Goal: Information Seeking & Learning: Find specific fact

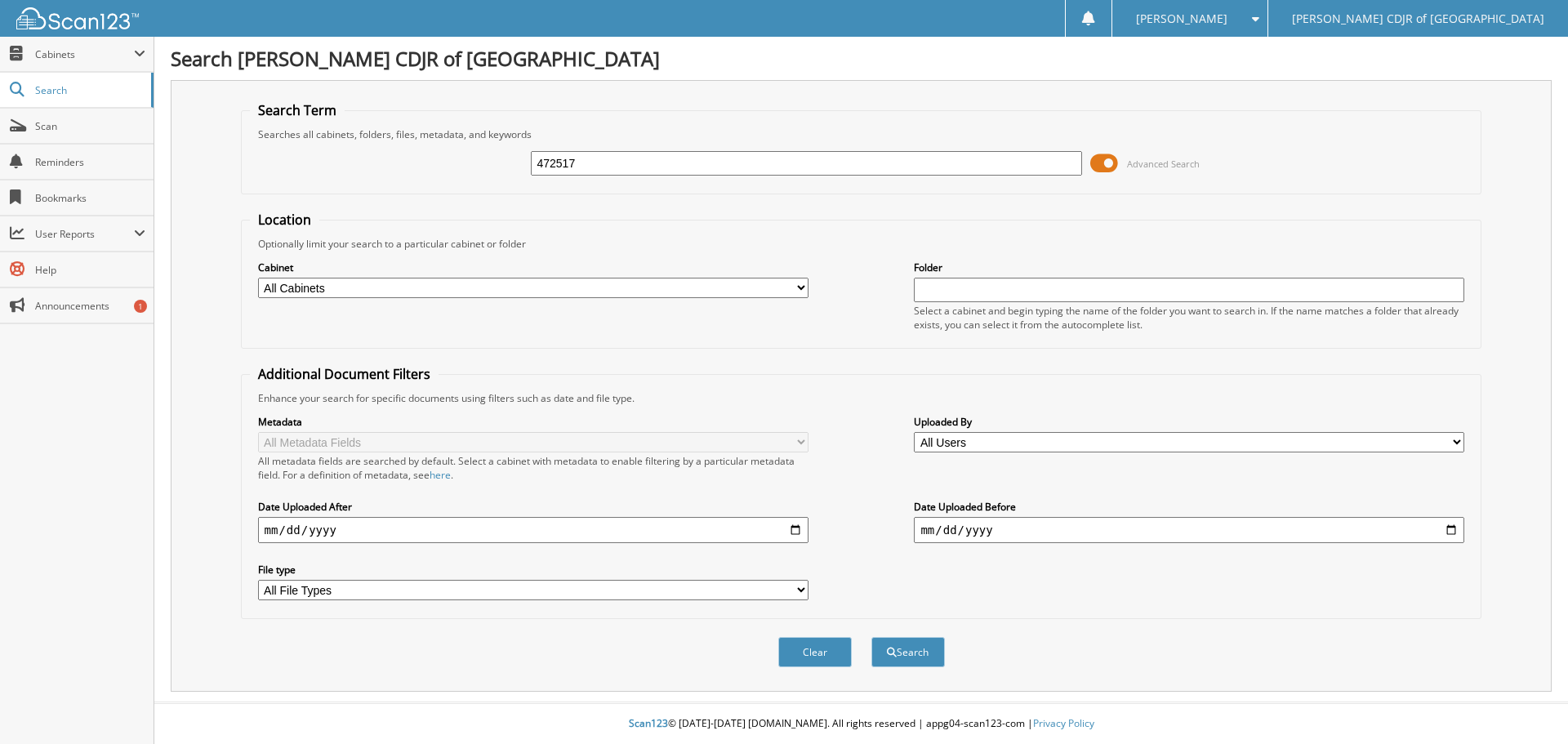
type input "472517"
click at [871, 637] on button "Search" at bounding box center [907, 652] width 74 height 31
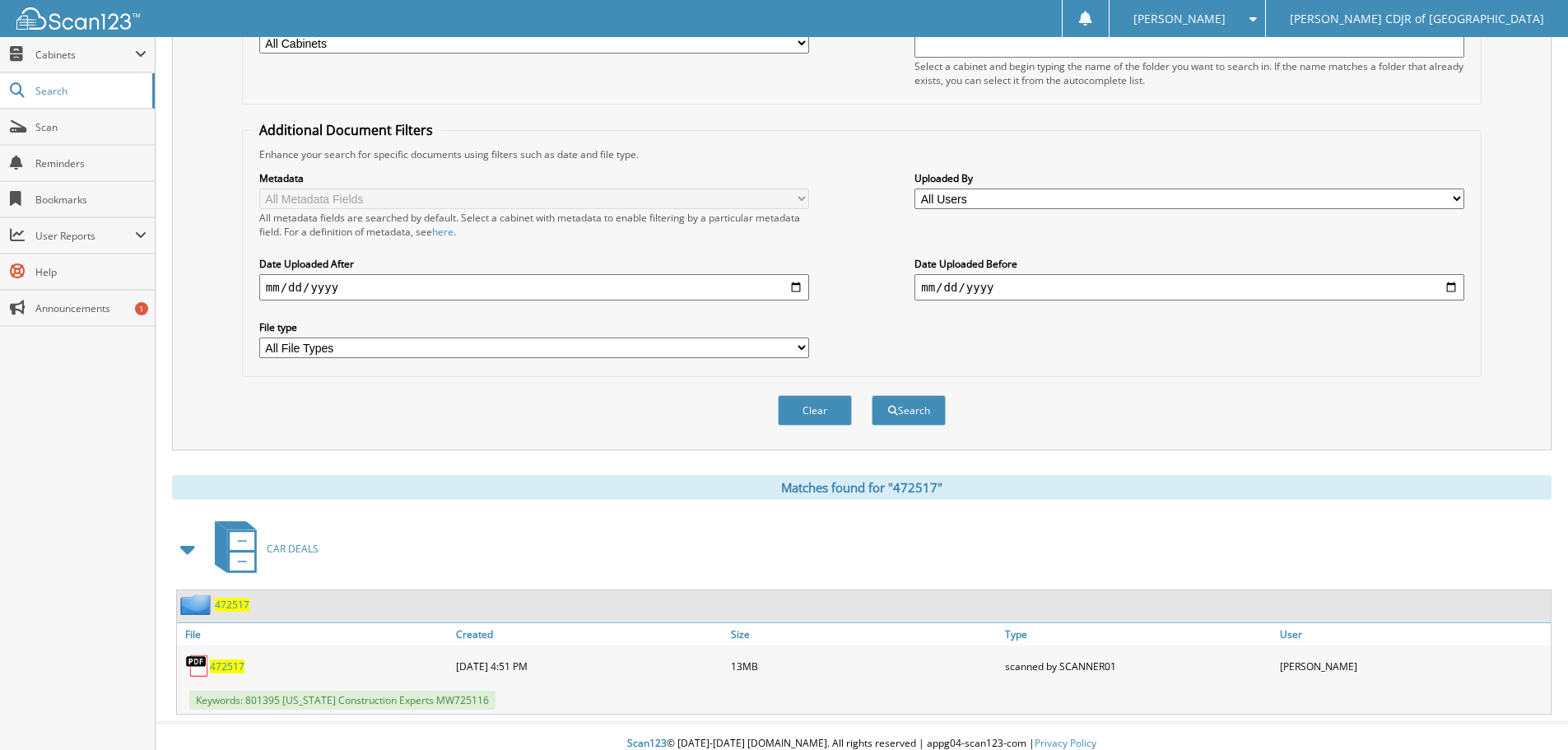
scroll to position [262, 0]
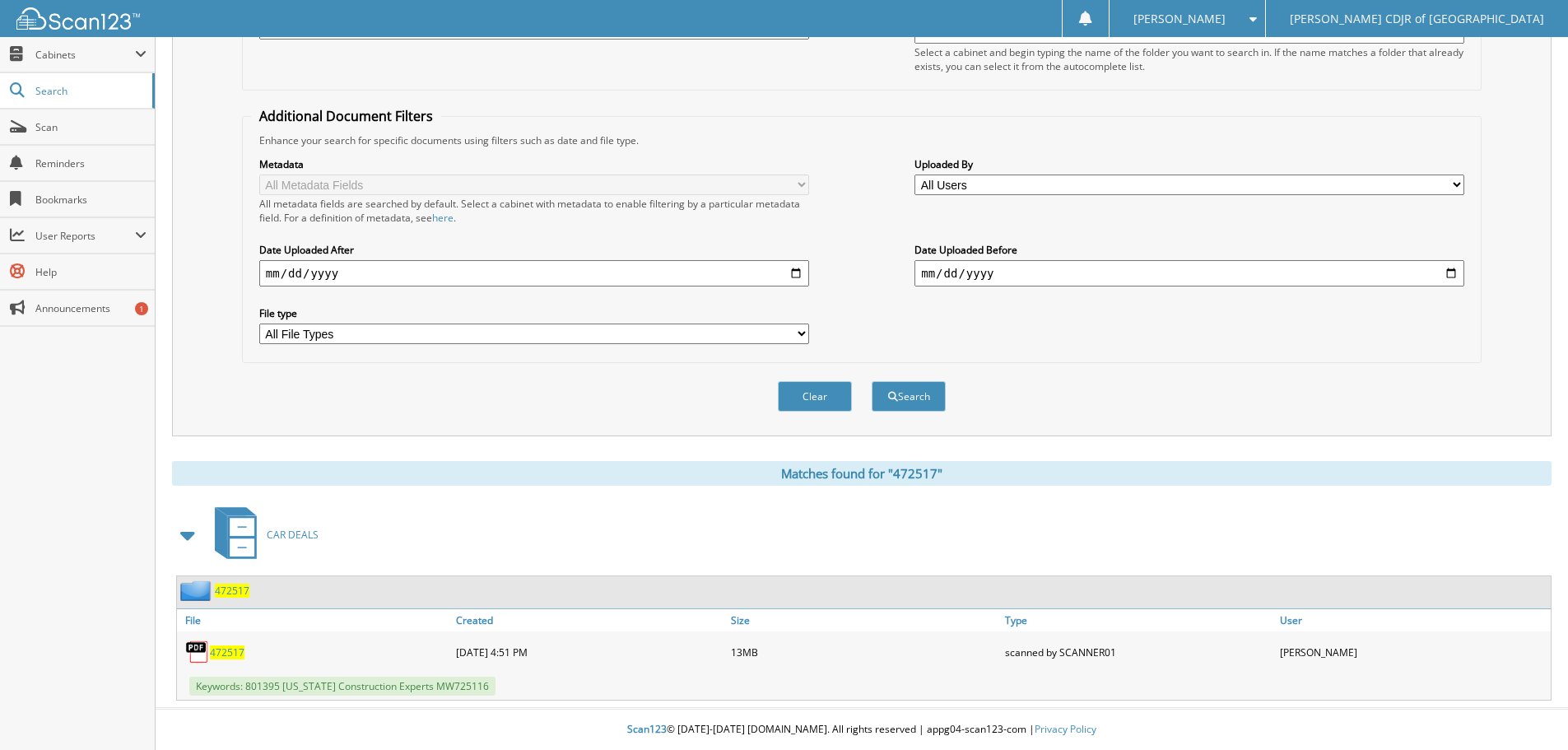
click at [225, 653] on span "472517" at bounding box center [228, 653] width 35 height 14
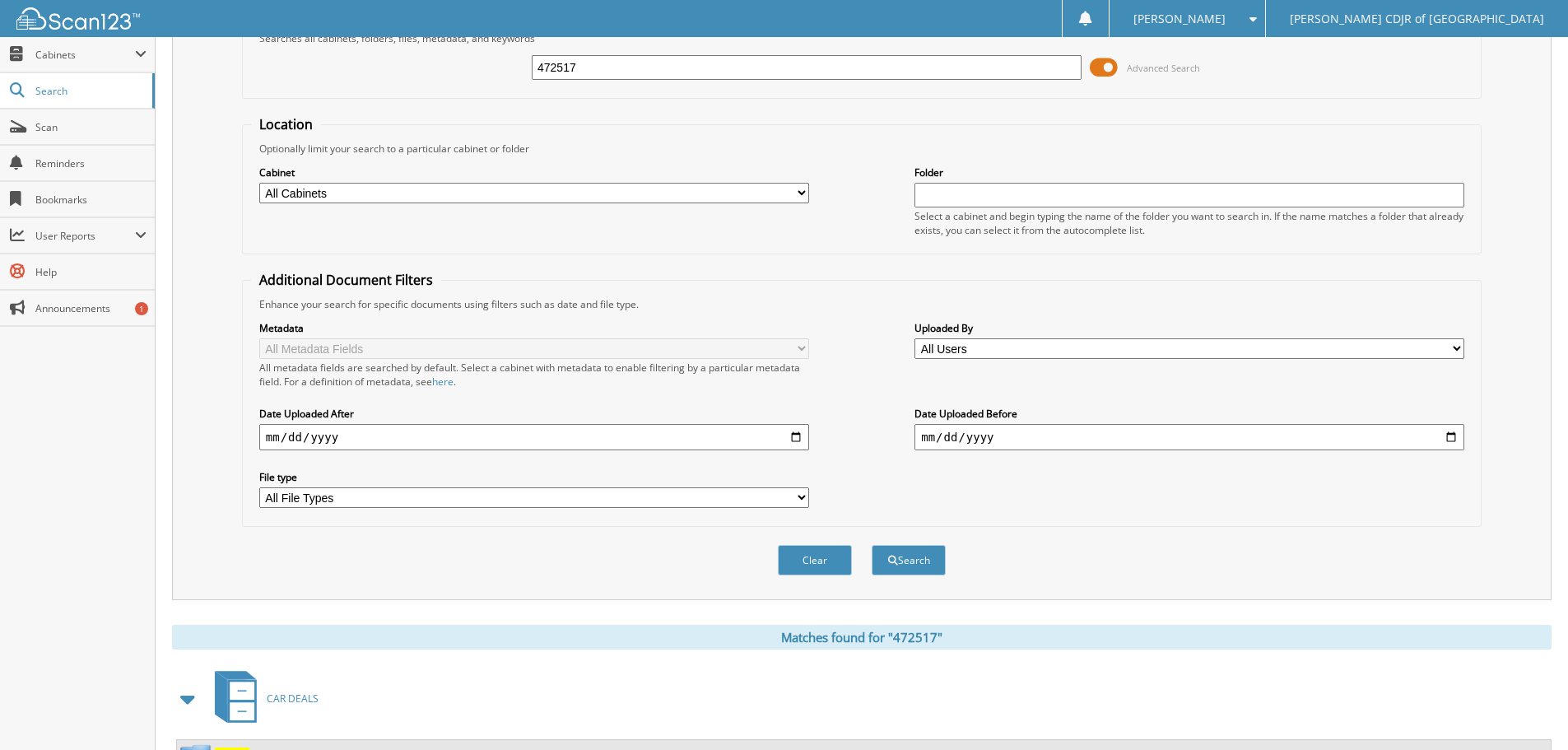
scroll to position [0, 0]
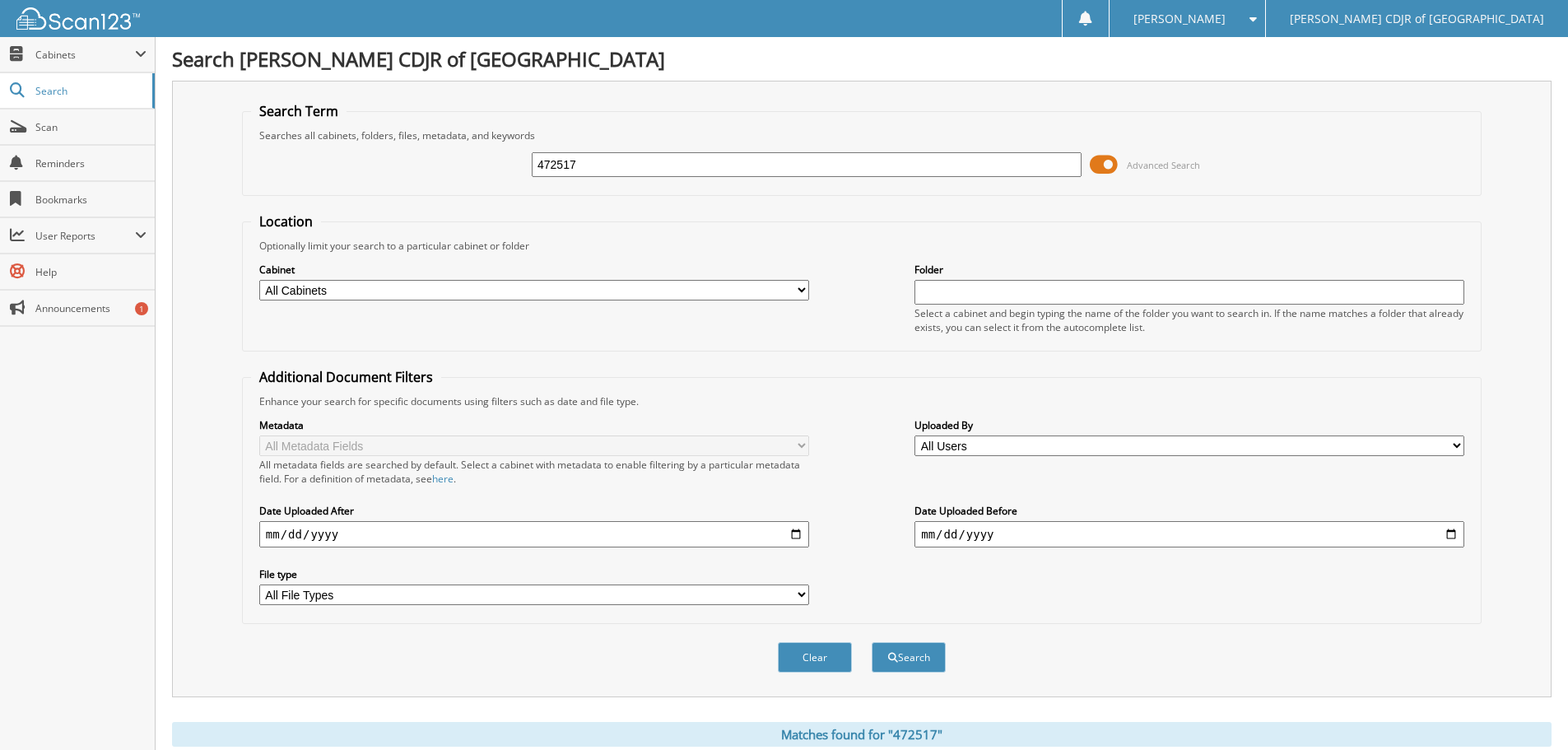
drag, startPoint x: 596, startPoint y: 170, endPoint x: 366, endPoint y: 176, distance: 230.1
click at [366, 176] on div "472517 Advanced Search" at bounding box center [862, 165] width 1222 height 44
type input "469386"
click at [871, 642] on button "Search" at bounding box center [908, 657] width 74 height 31
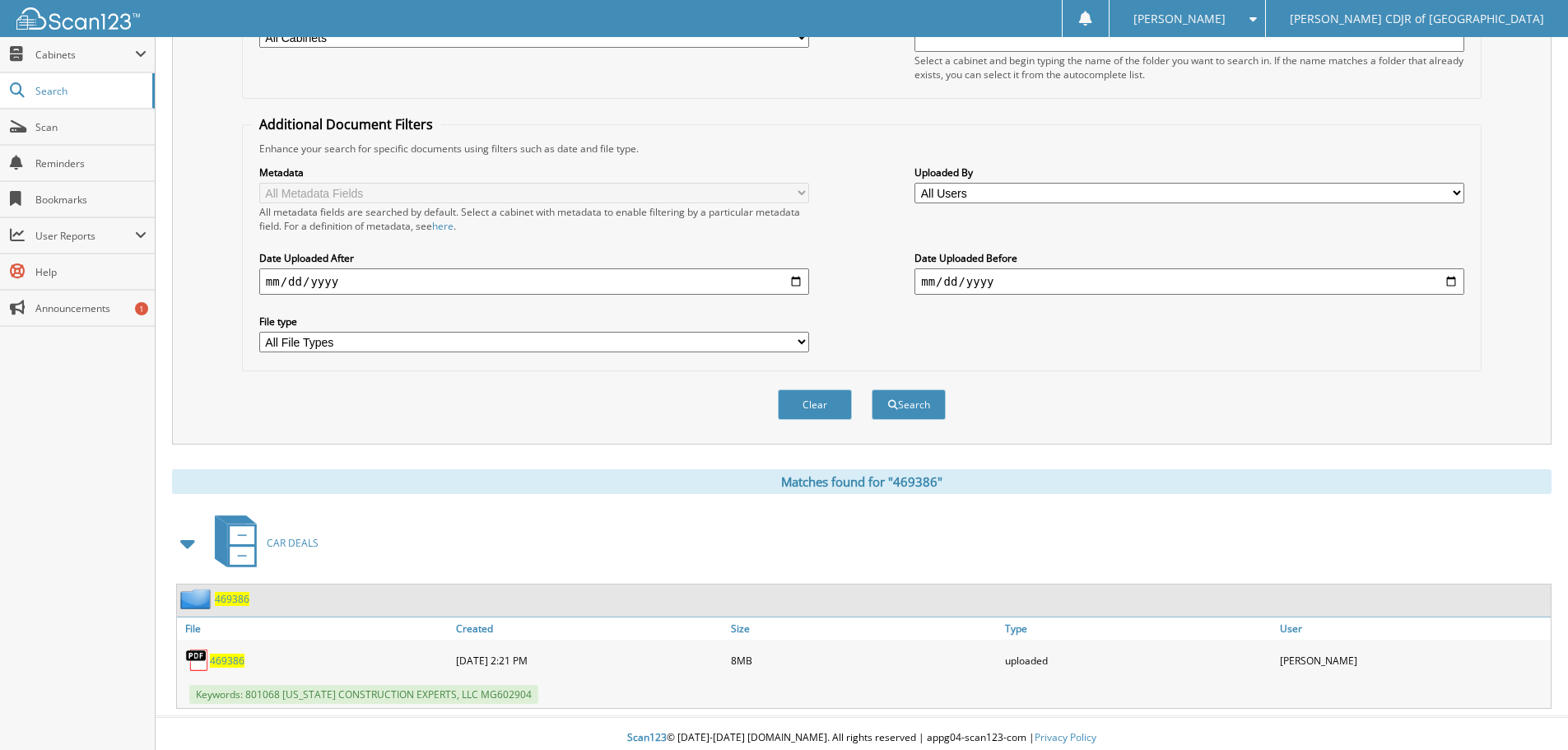
scroll to position [262, 0]
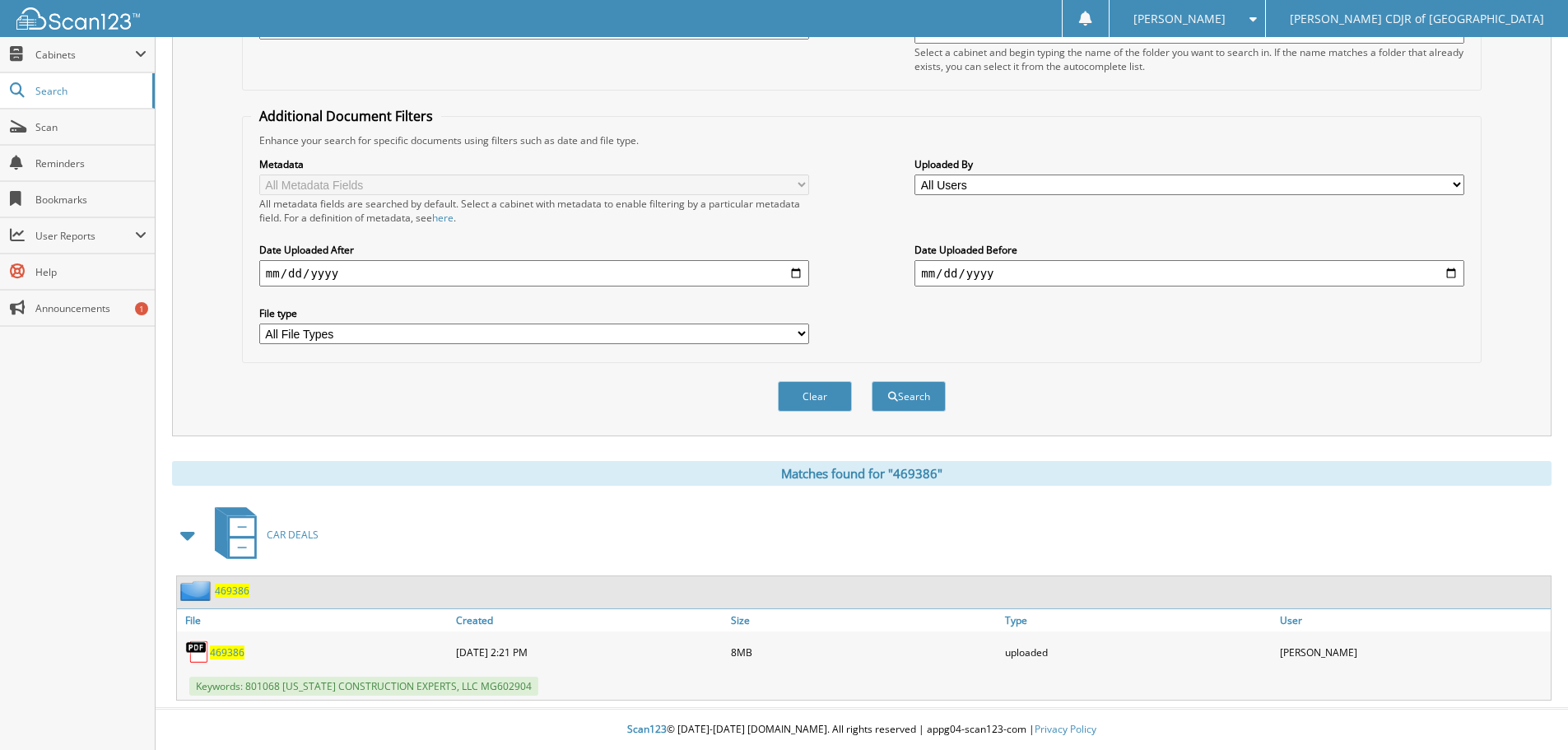
click at [236, 652] on span "469386" at bounding box center [228, 653] width 35 height 14
